Goal: Complete application form

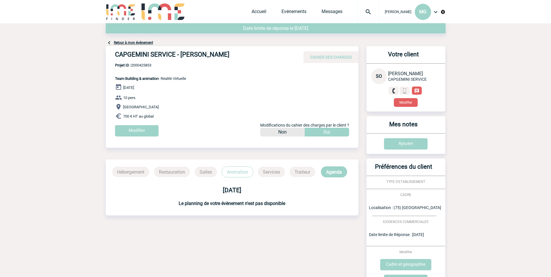
click at [331, 131] on div "Oui" at bounding box center [327, 132] width 44 height 9
click at [320, 131] on div "Oui" at bounding box center [327, 132] width 44 height 9
click at [151, 130] on input "Modifier" at bounding box center [137, 130] width 44 height 11
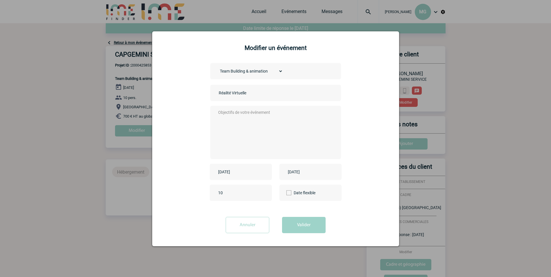
click at [233, 93] on input "Réalité Virtuelle" at bounding box center [257, 93] width 81 height 8
click at [251, 232] on input "Annuler" at bounding box center [248, 225] width 44 height 16
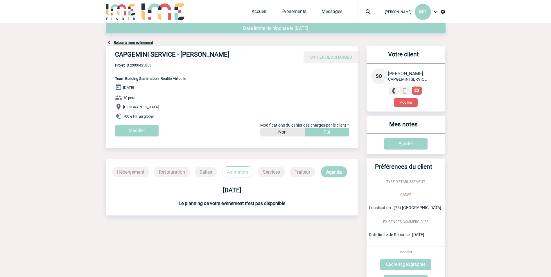
click at [142, 58] on h4 "CAPGEMINI SERVICE - [PERSON_NAME]" at bounding box center [202, 56] width 174 height 10
click at [144, 129] on input "Modifier" at bounding box center [137, 130] width 44 height 11
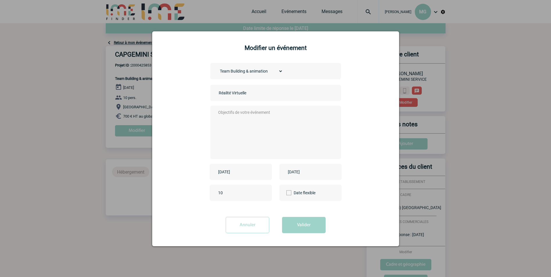
click at [236, 194] on input "10" at bounding box center [244, 193] width 55 height 8
type input "1"
type input "114"
click at [244, 175] on input "[DATE]" at bounding box center [237, 172] width 40 height 8
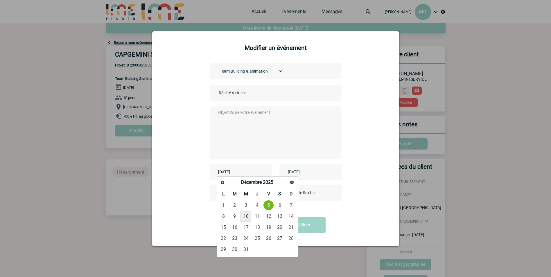
click at [245, 215] on link "10" at bounding box center [246, 216] width 11 height 10
type input "[DATE]"
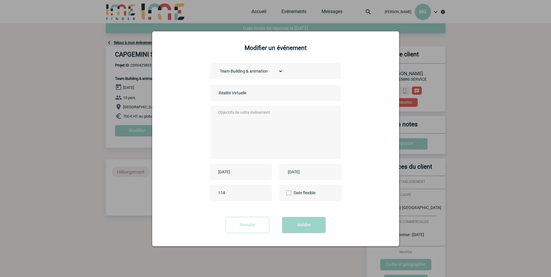
click at [327, 174] on div "[DATE]" at bounding box center [311, 172] width 62 height 16
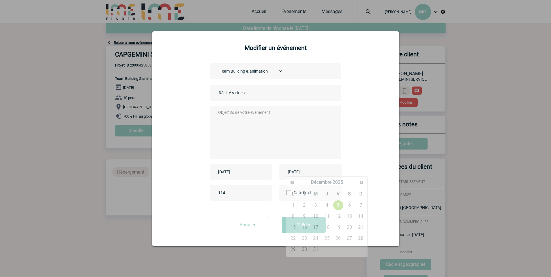
click at [319, 174] on input "[DATE]" at bounding box center [307, 172] width 40 height 8
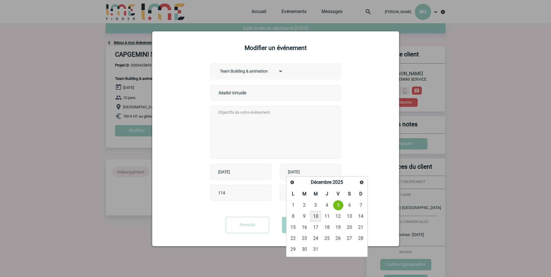
click at [319, 217] on link "10" at bounding box center [315, 216] width 11 height 10
type input "[DATE]"
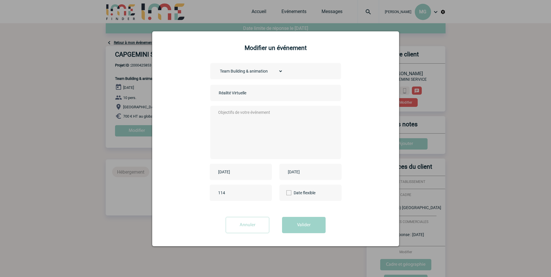
click at [231, 94] on input "Réalité Virtuelle" at bounding box center [257, 93] width 81 height 8
type input "Evenement Virtuelle"
click at [300, 229] on button "Valider" at bounding box center [304, 225] width 44 height 16
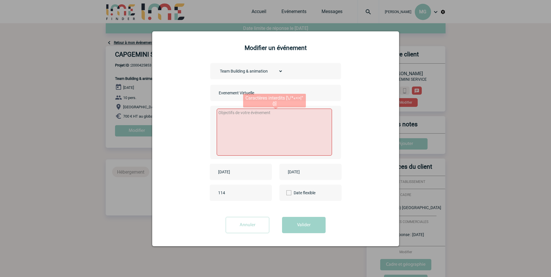
click at [243, 138] on textarea at bounding box center [274, 132] width 115 height 47
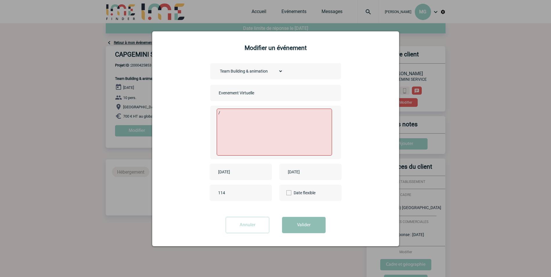
type textarea "/"
click at [300, 230] on button "Valider" at bounding box center [304, 225] width 44 height 16
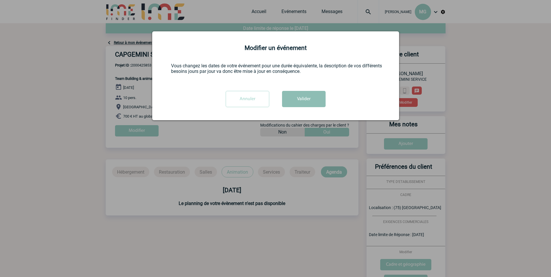
click at [315, 103] on button "Valider" at bounding box center [304, 99] width 44 height 16
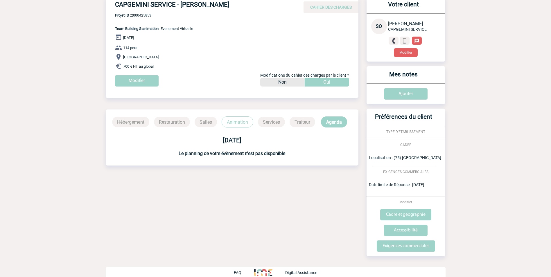
scroll to position [57, 0]
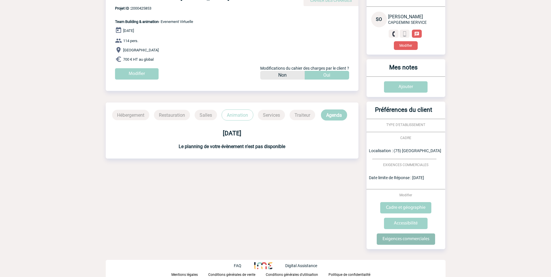
click at [405, 239] on input "Exigences commerciales" at bounding box center [406, 239] width 58 height 11
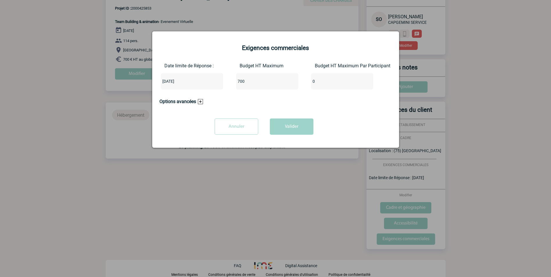
click at [257, 81] on input "700" at bounding box center [263, 82] width 55 height 8
type input "7"
type input "1600"
click at [284, 121] on button "Valider" at bounding box center [292, 127] width 44 height 16
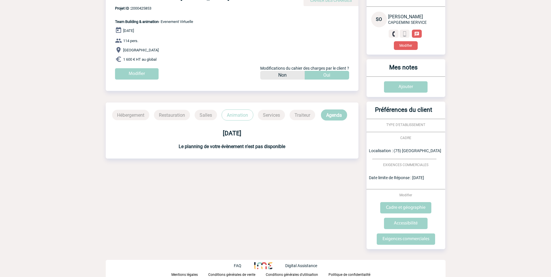
scroll to position [28, 0]
